Goal: Task Accomplishment & Management: Complete application form

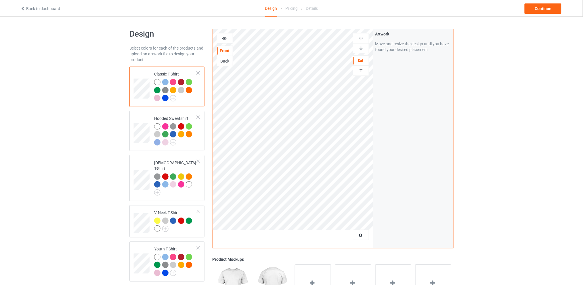
scroll to position [38, 0]
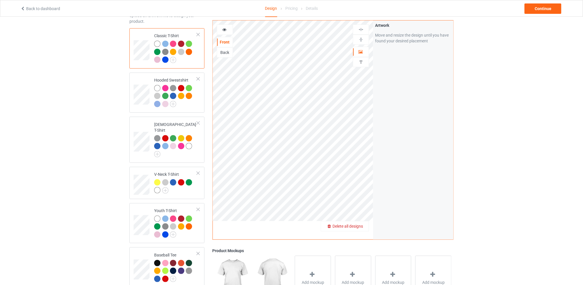
click at [360, 224] on span "Delete all designs" at bounding box center [348, 226] width 31 height 5
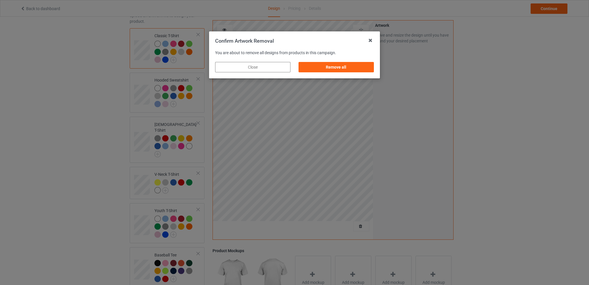
click at [345, 61] on div "Remove all" at bounding box center [336, 67] width 83 height 18
click at [343, 64] on div "Remove all" at bounding box center [336, 67] width 75 height 10
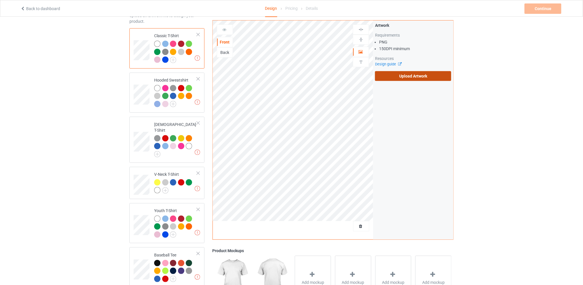
click at [408, 78] on label "Upload Artwork" at bounding box center [413, 76] width 76 height 10
click at [0, 0] on input "Upload Artwork" at bounding box center [0, 0] width 0 height 0
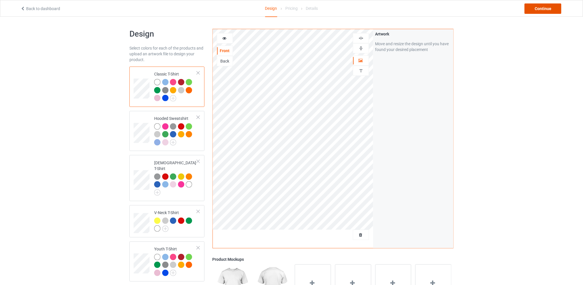
click at [531, 10] on div "Continue" at bounding box center [543, 8] width 37 height 10
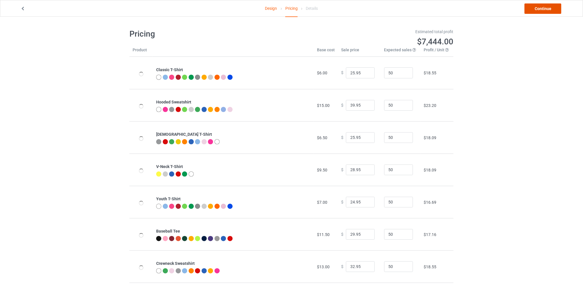
click at [537, 7] on link "Continue" at bounding box center [543, 8] width 37 height 10
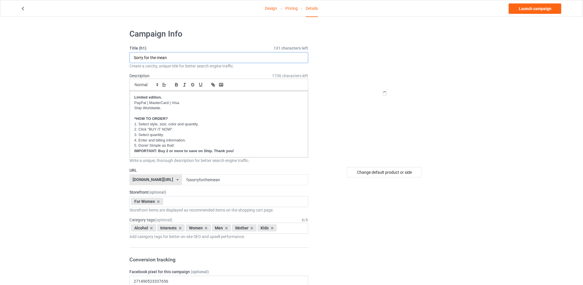
drag, startPoint x: 193, startPoint y: 58, endPoint x: 66, endPoint y: 62, distance: 126.1
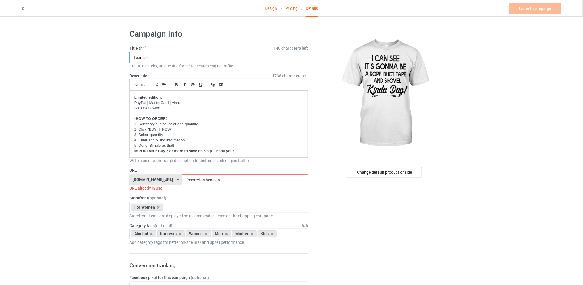
type input "I can see"
drag, startPoint x: 229, startPoint y: 178, endPoint x: 174, endPoint y: 178, distance: 55.3
click at [174, 178] on div "[DOMAIN_NAME][URL] [DOMAIN_NAME][URL] [DOMAIN_NAME][URL] [DOMAIN_NAME][URL] 5d7…" at bounding box center [218, 179] width 179 height 11
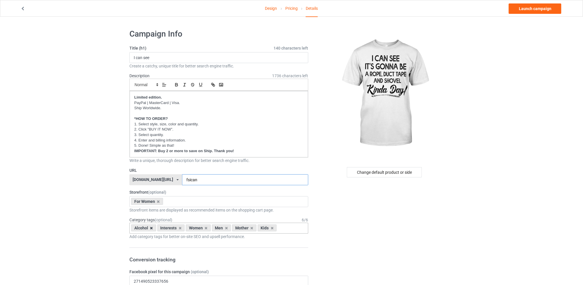
type input "fsican"
click at [153, 227] on icon at bounding box center [151, 228] width 3 height 4
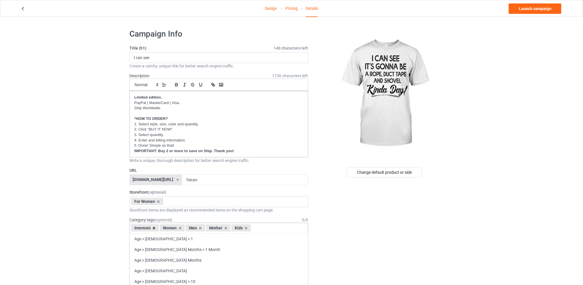
click at [154, 229] on icon at bounding box center [154, 228] width 3 height 4
click at [171, 228] on icon at bounding box center [171, 228] width 3 height 4
click at [176, 227] on icon at bounding box center [177, 228] width 3 height 4
click at [171, 228] on icon at bounding box center [171, 228] width 3 height 4
click at [393, 173] on div "Change default product or side" at bounding box center [384, 172] width 75 height 10
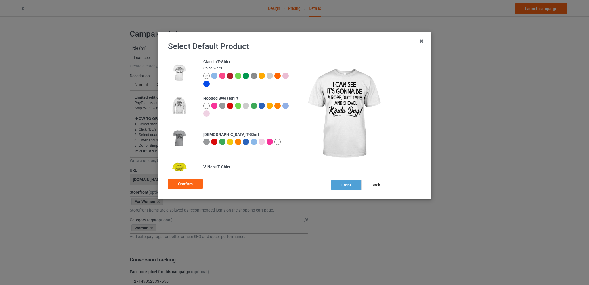
click at [283, 109] on div at bounding box center [286, 105] width 6 height 6
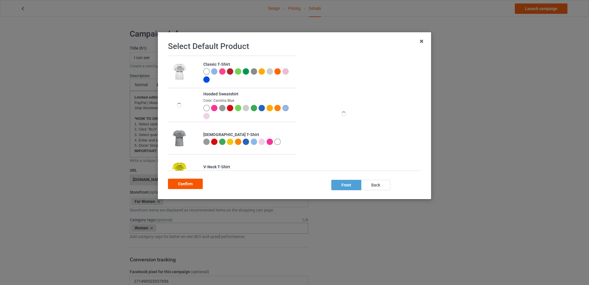
click at [192, 183] on div "Confirm" at bounding box center [185, 183] width 35 height 10
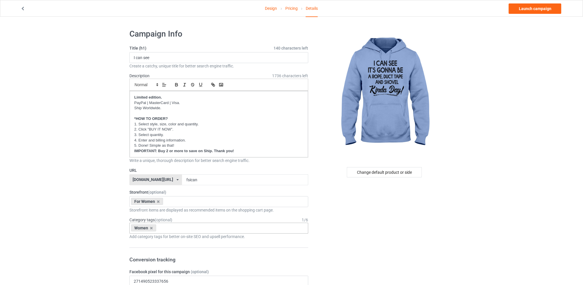
click at [535, 6] on link "Launch campaign" at bounding box center [535, 8] width 53 height 10
